Goal: Task Accomplishment & Management: Manage account settings

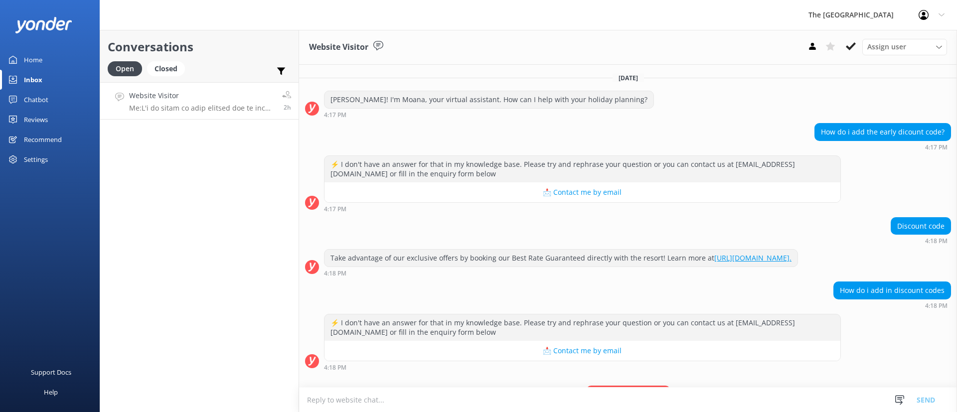
scroll to position [356, 0]
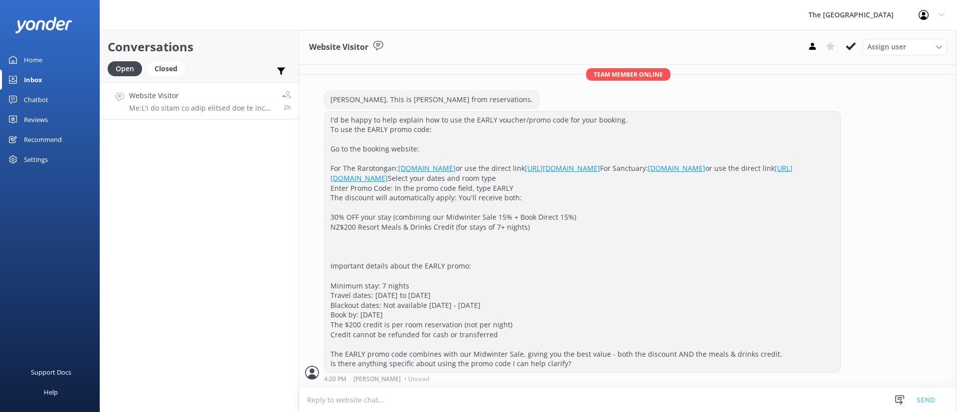
click at [895, 260] on div "I'd be happy to help explain how to use the EARLY voucher/promo code for your b…" at bounding box center [628, 246] width 658 height 271
click at [847, 46] on use at bounding box center [850, 46] width 10 height 8
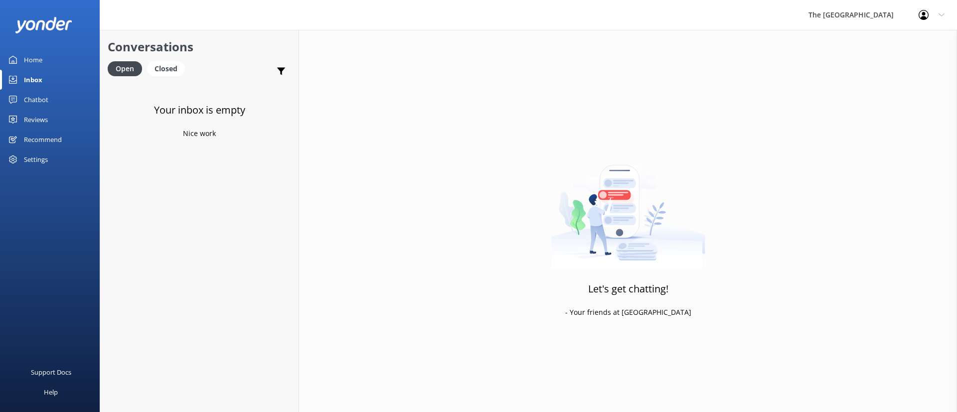
click at [620, 278] on div "Let's get chatting! - Your friends at [GEOGRAPHIC_DATA]" at bounding box center [628, 236] width 658 height 412
click at [195, 311] on div "Your inbox is empty Nice work" at bounding box center [199, 288] width 198 height 412
click at [167, 68] on div "Closed" at bounding box center [166, 68] width 38 height 15
drag, startPoint x: 138, startPoint y: 66, endPoint x: 149, endPoint y: 67, distance: 11.5
click at [138, 65] on div "Open" at bounding box center [124, 68] width 33 height 15
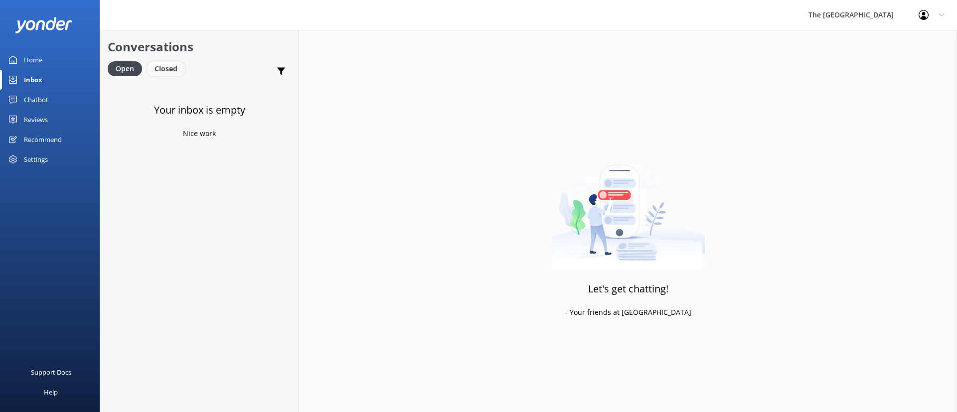
click at [172, 68] on div "Closed" at bounding box center [166, 68] width 38 height 15
click at [133, 71] on div "Open" at bounding box center [124, 68] width 33 height 15
click at [178, 105] on p "Bot: The "Legends of Polynesia" Island Night Umu Feast and Drum Dance Show cost…" at bounding box center [201, 108] width 145 height 9
